Goal: Complete application form

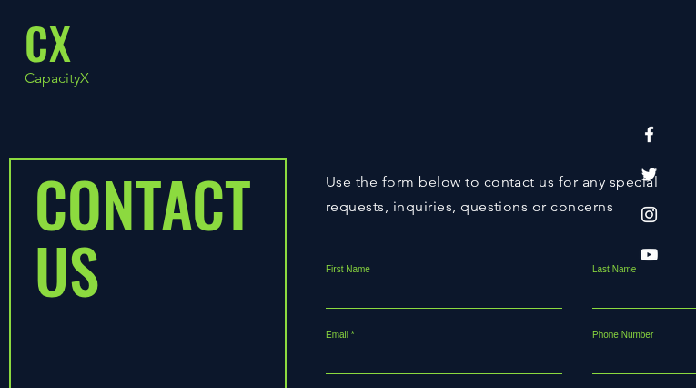
type input "gRMvELAXRC"
type input "vnFsBfmeSy"
type input "[EMAIL_ADDRESS][DOMAIN_NAME]"
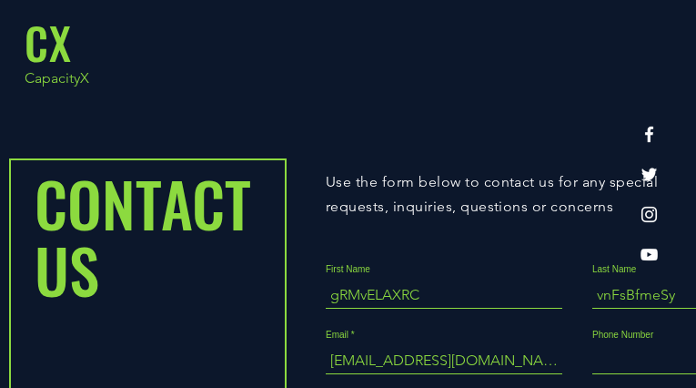
type input "5094764525"
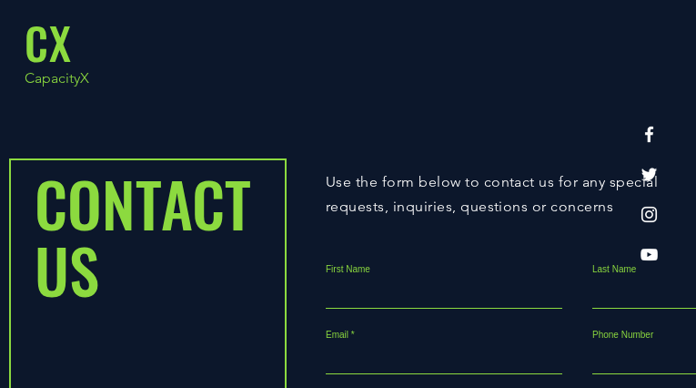
type input "luCITlYzXfXMYKEw"
type input "jUMBPSEBSXhr"
type input "[EMAIL_ADDRESS][DOMAIN_NAME]"
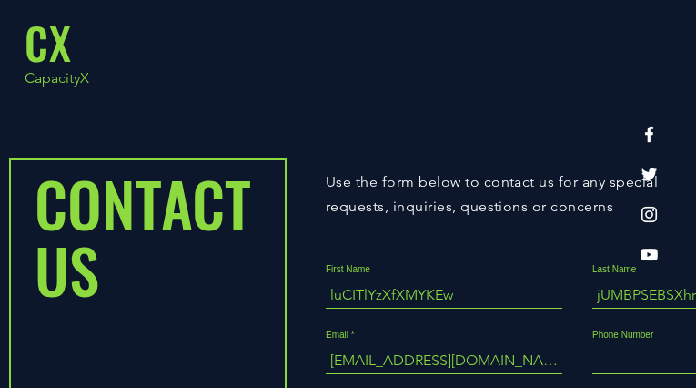
type input "9652128720"
